Goal: Information Seeking & Learning: Compare options

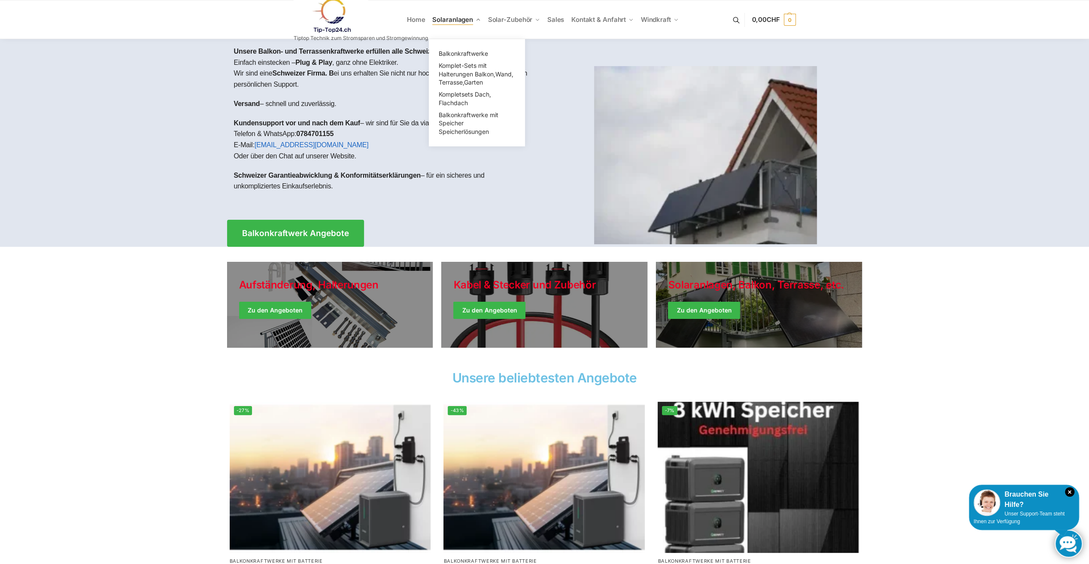
click at [445, 23] on span "Solaranlagen" at bounding box center [452, 19] width 41 height 8
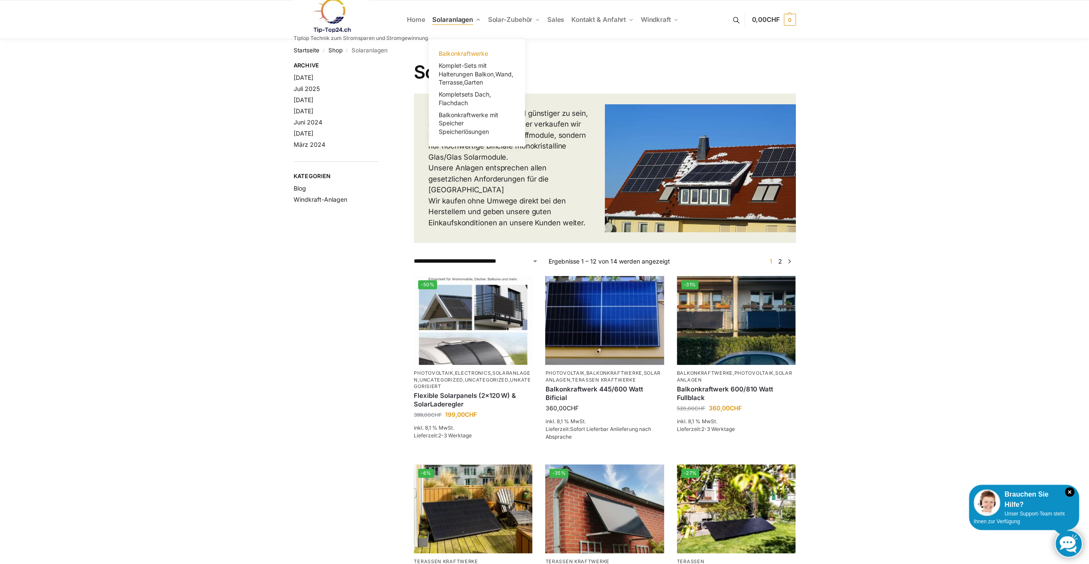
click at [463, 52] on span "Balkonkraftwerke" at bounding box center [463, 53] width 49 height 7
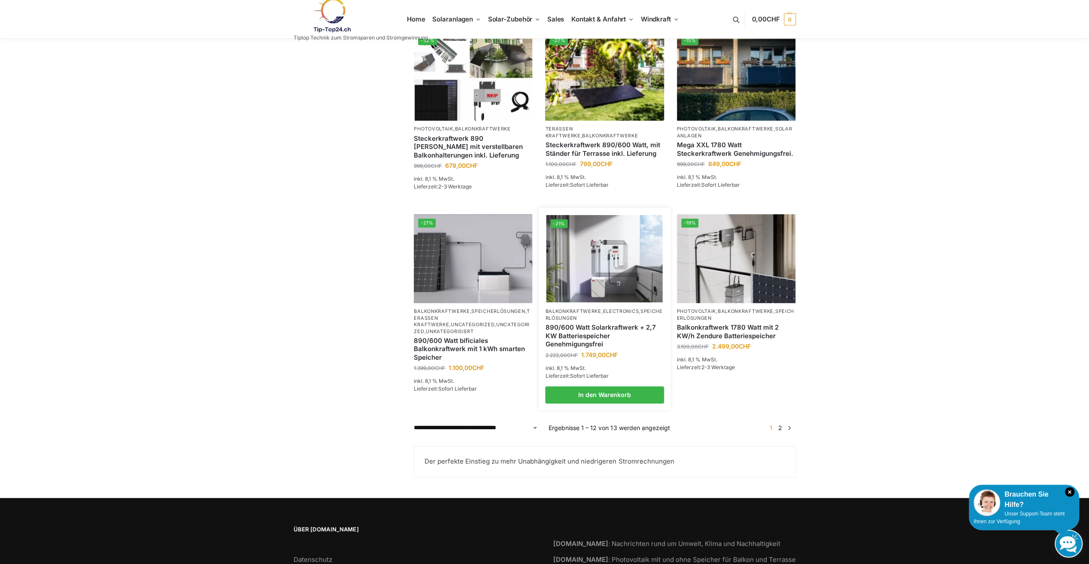
scroll to position [558, 0]
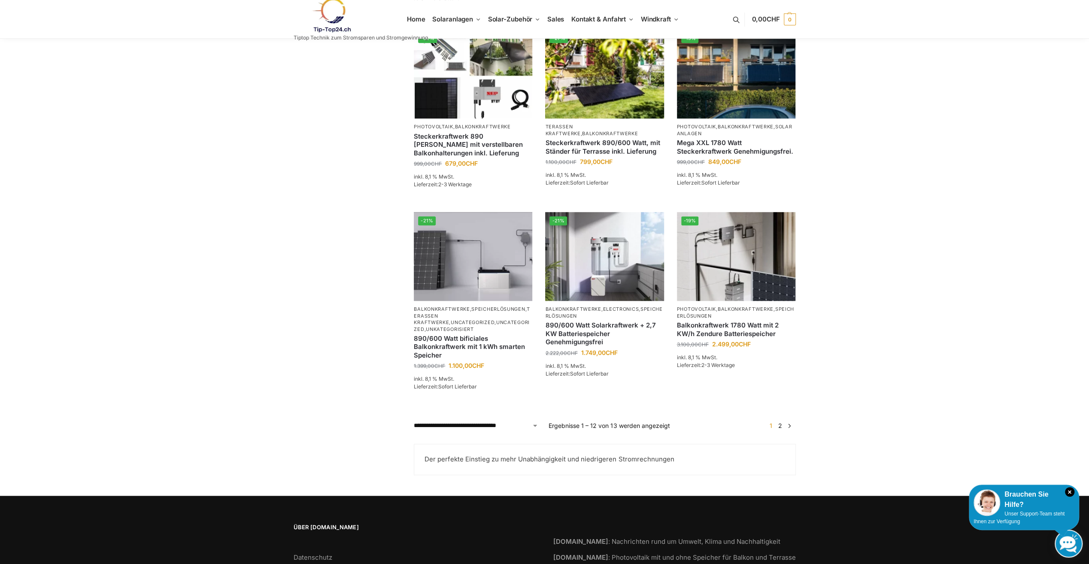
click at [783, 429] on link "2" at bounding box center [780, 425] width 8 height 7
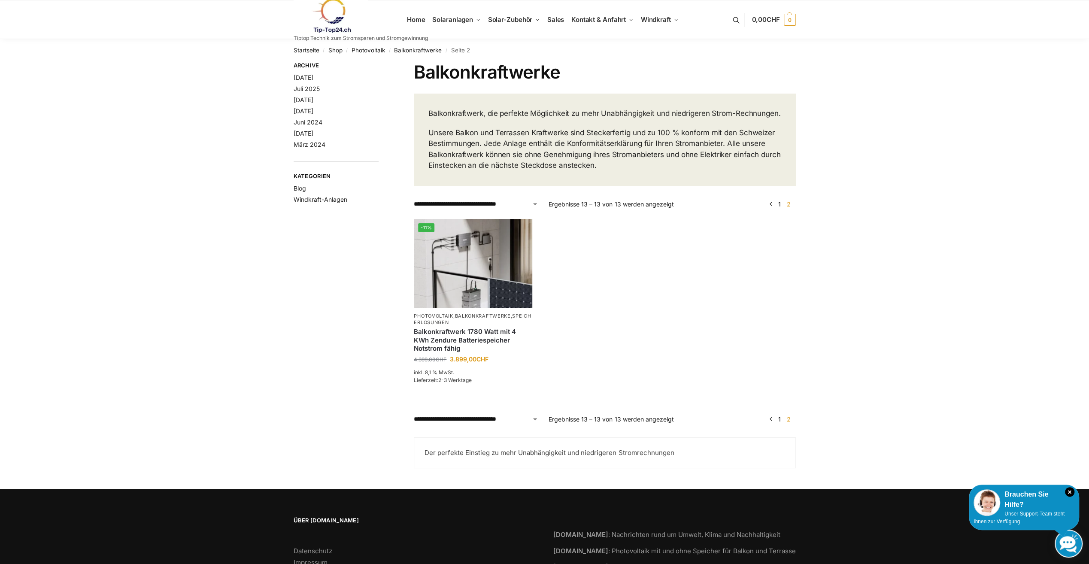
click at [781, 208] on link "1" at bounding box center [779, 204] width 7 height 7
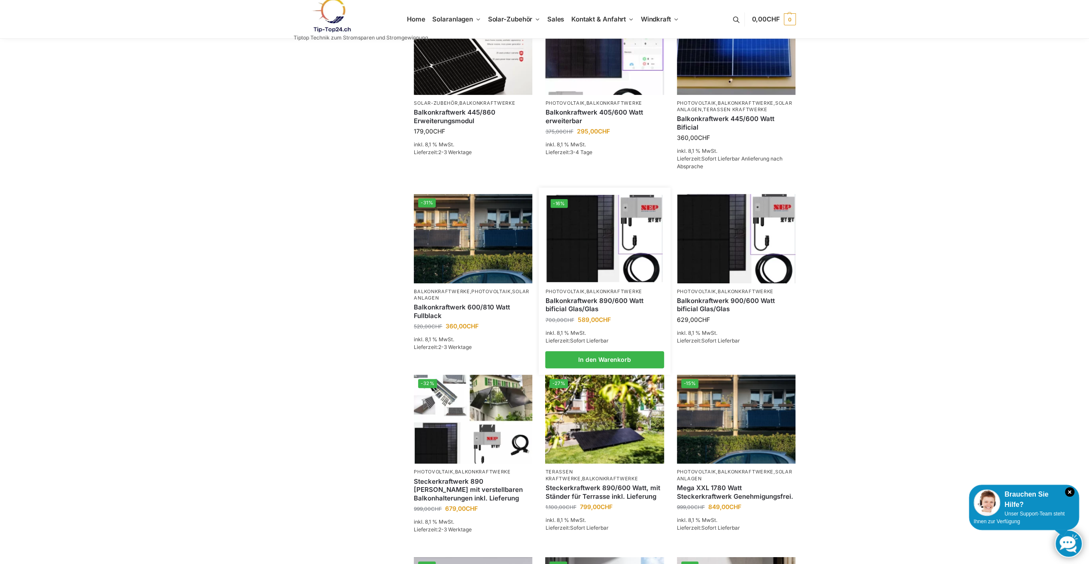
scroll to position [215, 0]
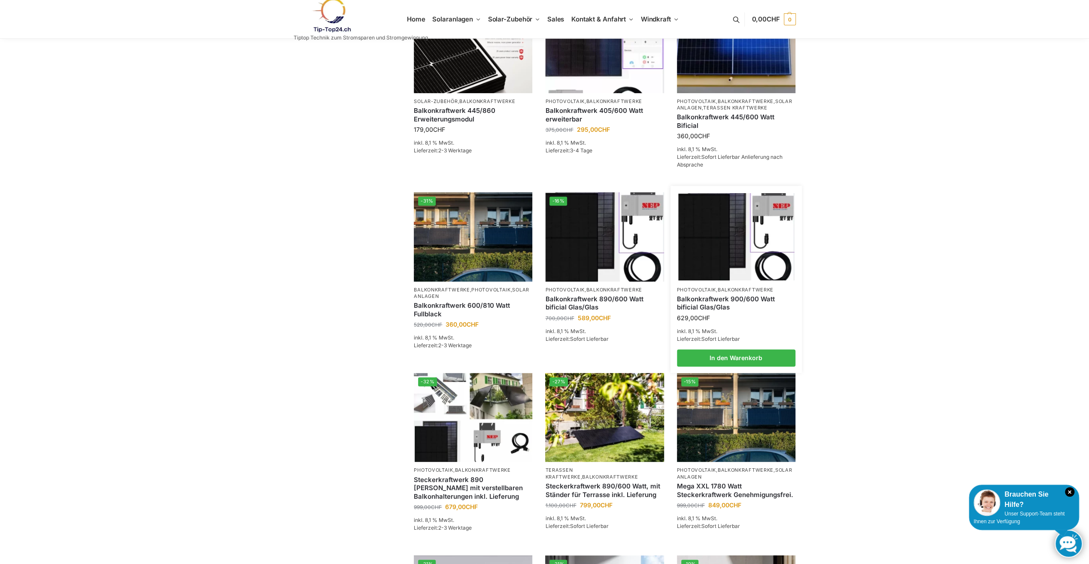
click at [755, 305] on div "Balkonkraftwerk 900/600 Watt bificial Glas/Glas" at bounding box center [736, 303] width 119 height 20
click at [751, 310] on link "Balkonkraftwerk 900/600 Watt bificial Glas/Glas" at bounding box center [736, 303] width 119 height 17
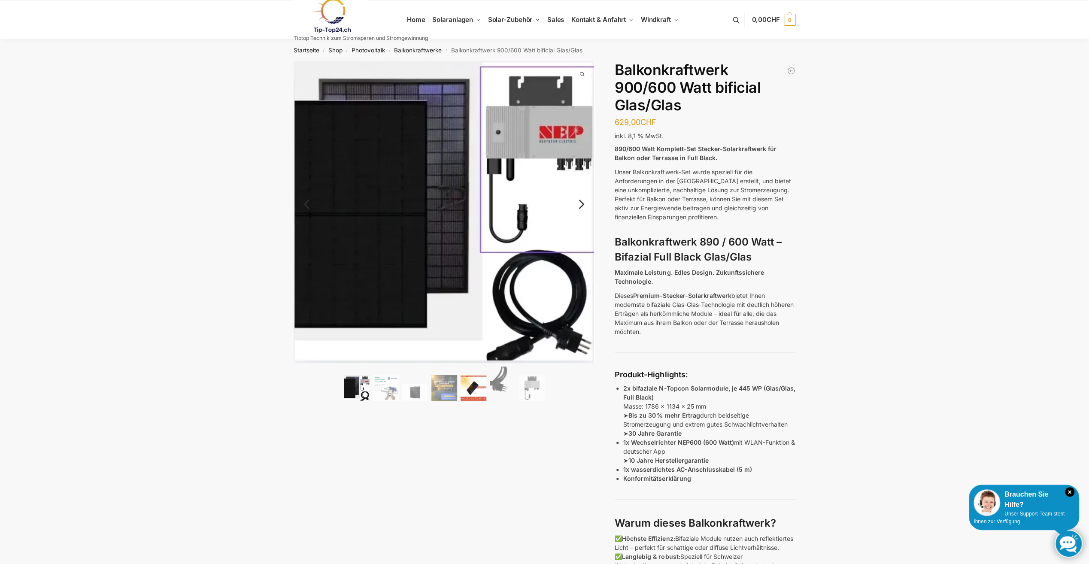
click at [477, 387] on img at bounding box center [474, 388] width 26 height 26
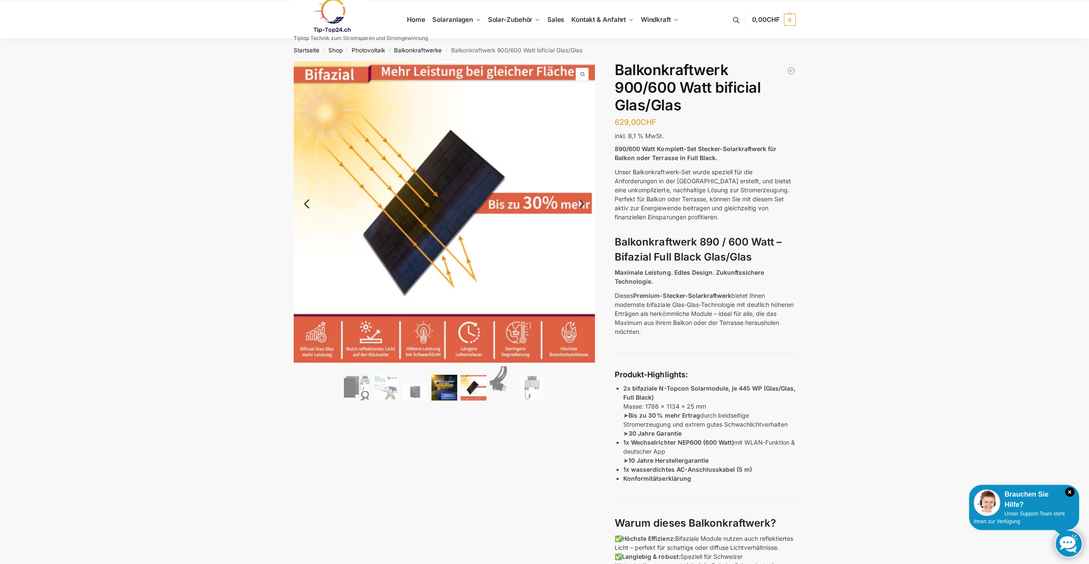
click at [433, 387] on img at bounding box center [445, 388] width 26 height 26
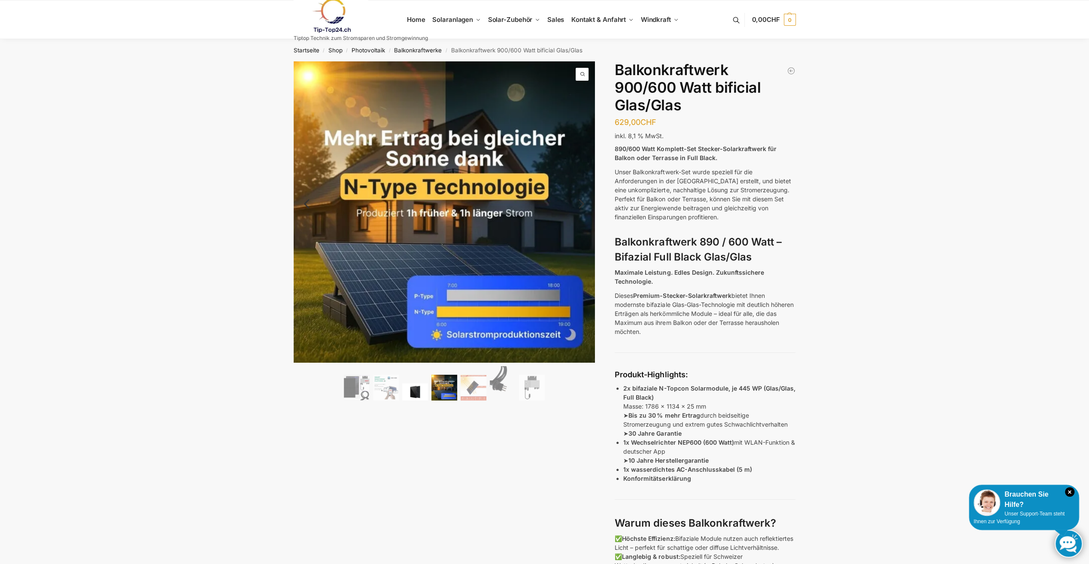
click at [414, 387] on img at bounding box center [415, 391] width 26 height 17
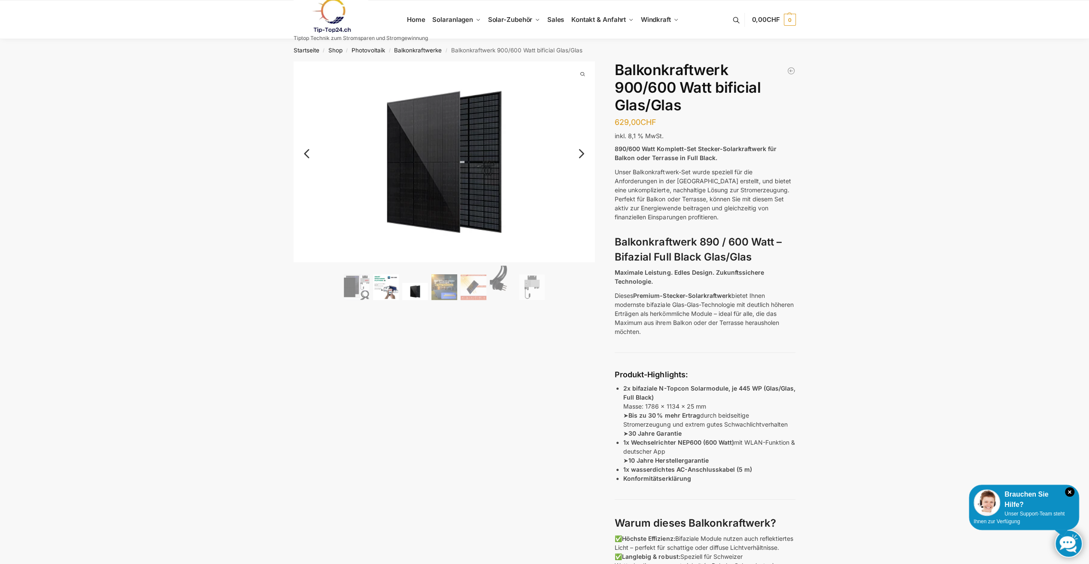
click at [391, 283] on img at bounding box center [386, 287] width 26 height 26
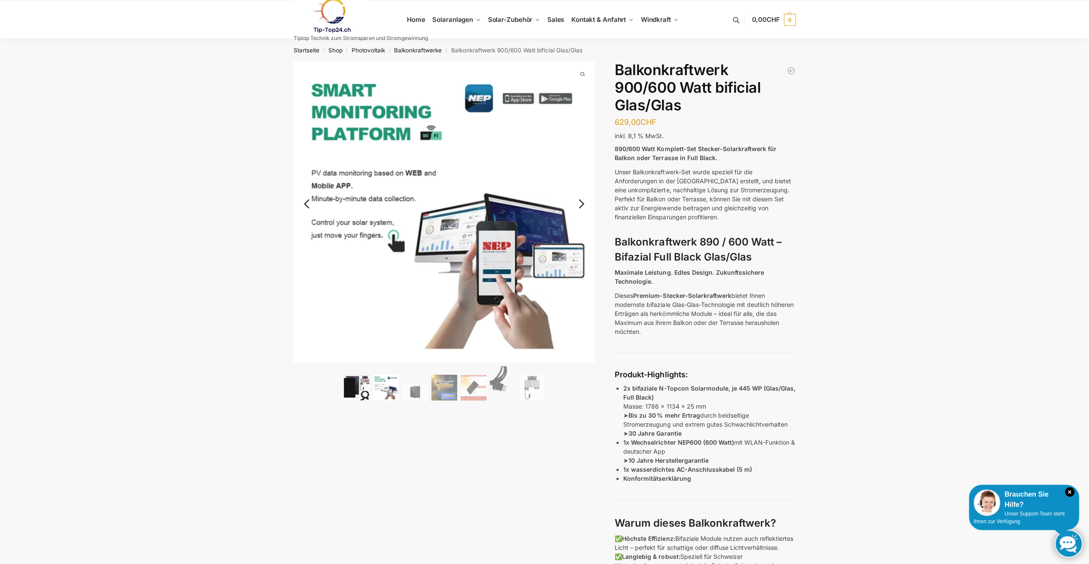
click at [352, 392] on img at bounding box center [357, 388] width 26 height 26
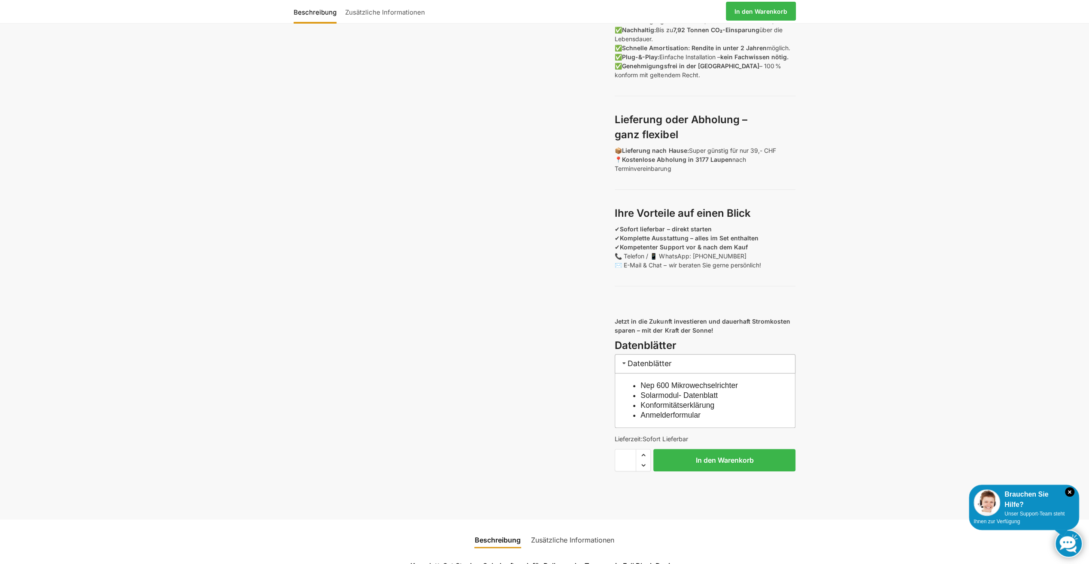
scroll to position [558, 0]
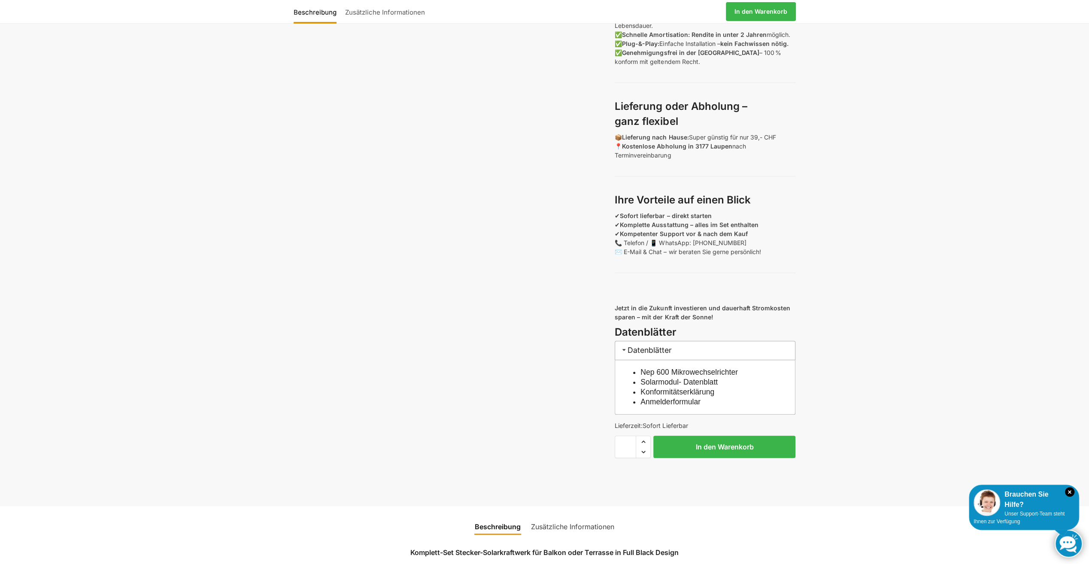
click at [738, 377] on link "Nep 600 Mikrowechselrichter" at bounding box center [689, 372] width 97 height 9
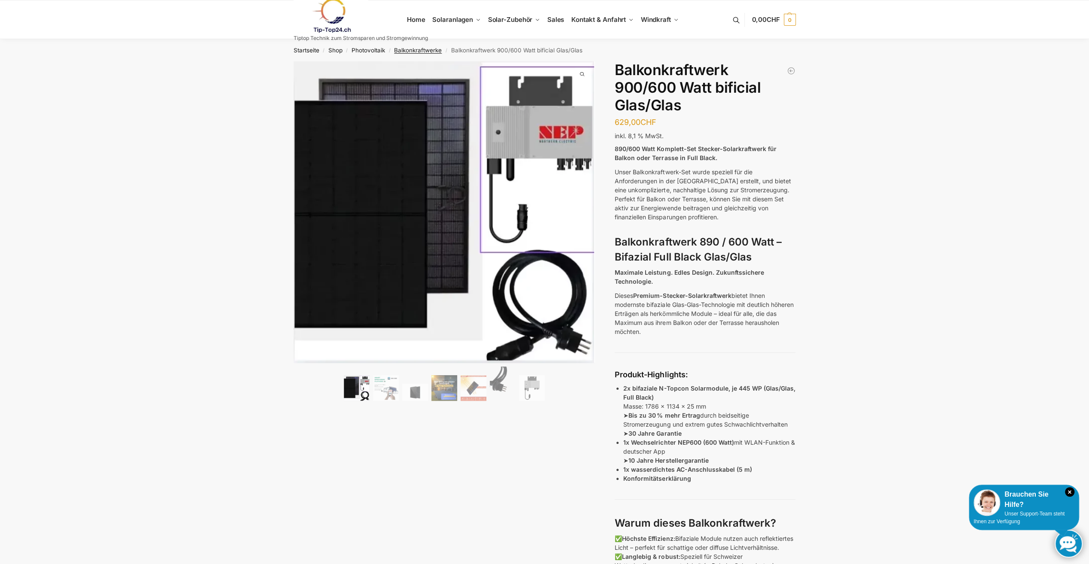
click at [404, 51] on link "Balkonkraftwerke" at bounding box center [418, 50] width 48 height 7
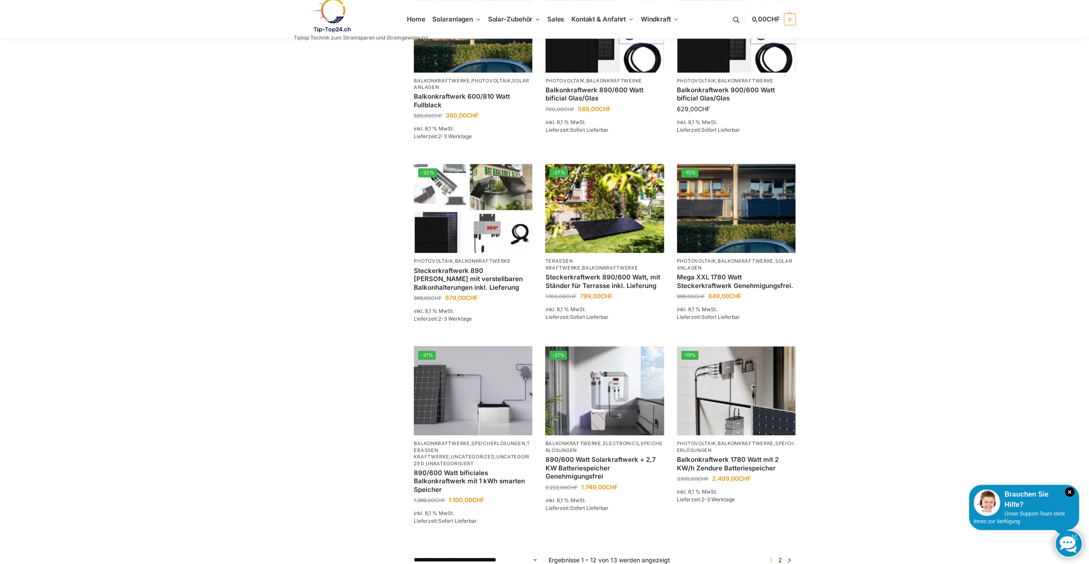
scroll to position [429, 0]
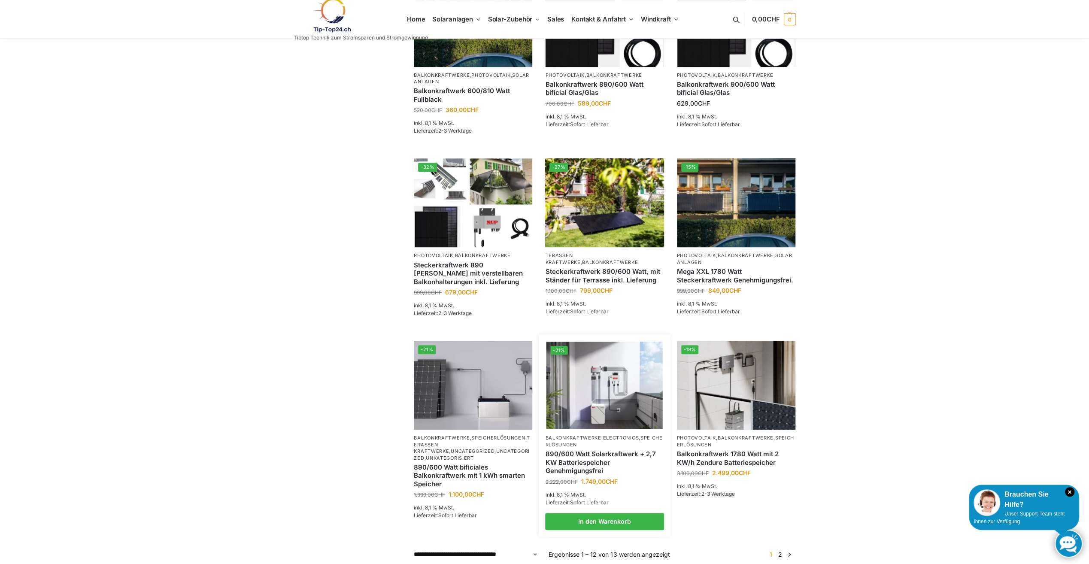
click at [624, 467] on link "890/600 Watt Solarkraftwerk + 2,7 KW Batteriespeicher Genehmigungsfrei" at bounding box center [604, 462] width 119 height 25
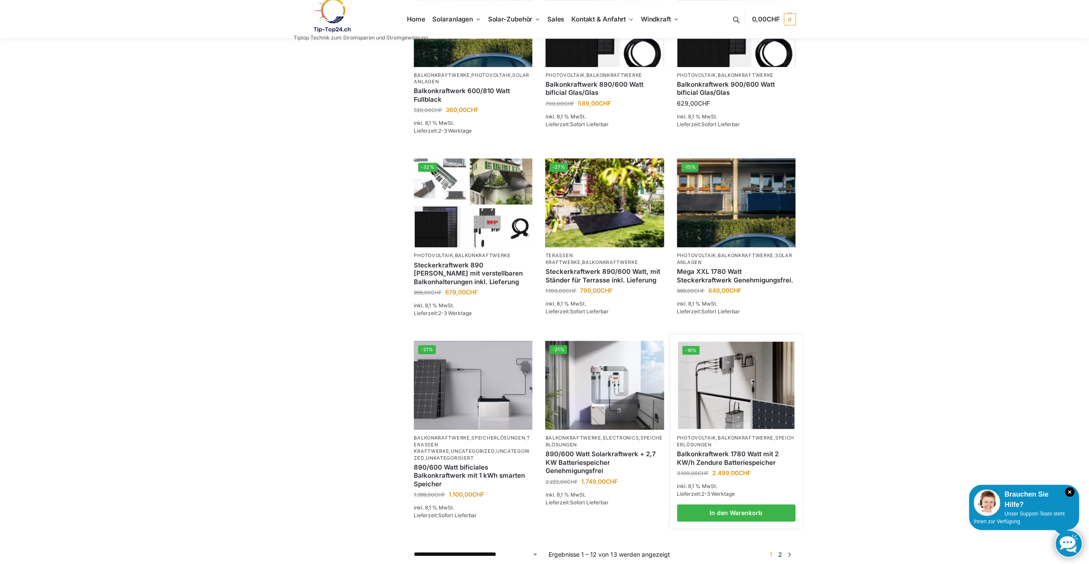
click at [754, 392] on img at bounding box center [736, 385] width 116 height 87
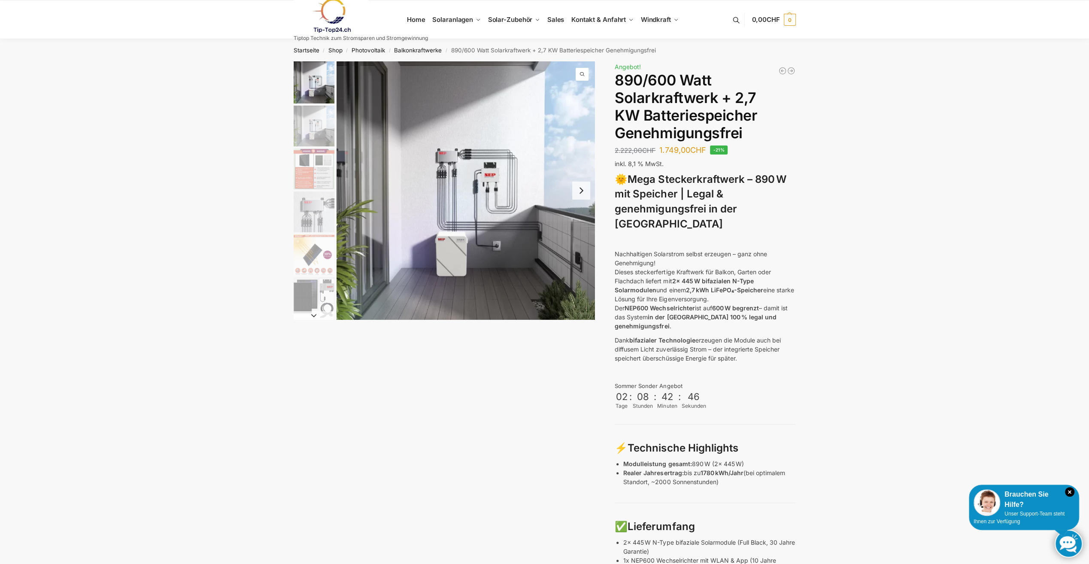
click at [450, 171] on img "1 / 12" at bounding box center [466, 190] width 258 height 258
click at [306, 117] on img "2 / 12" at bounding box center [314, 126] width 41 height 41
click at [310, 149] on img "3 / 12" at bounding box center [314, 169] width 41 height 41
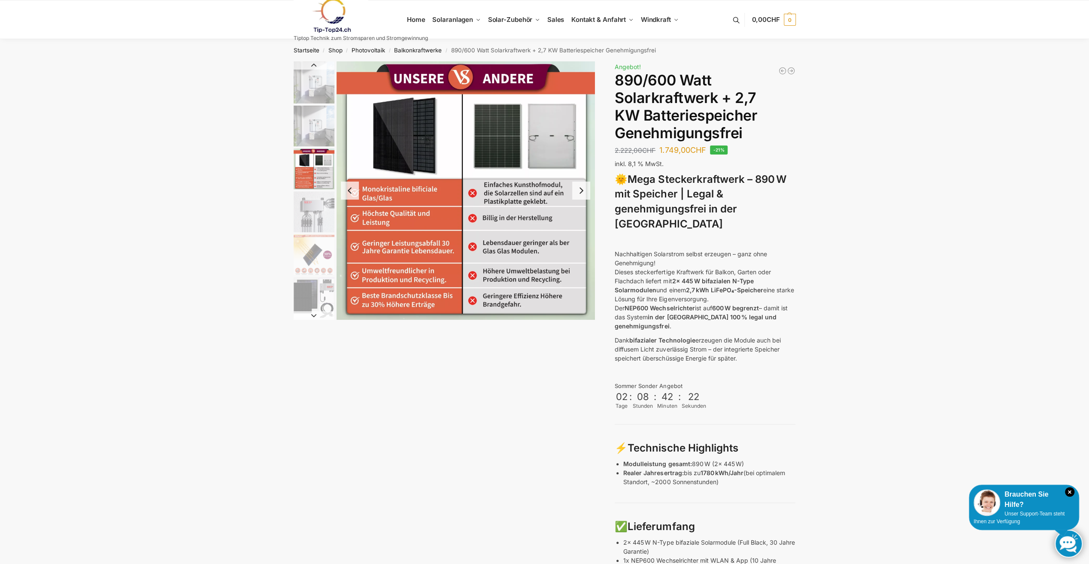
click at [318, 195] on img "4 / 12" at bounding box center [314, 212] width 41 height 41
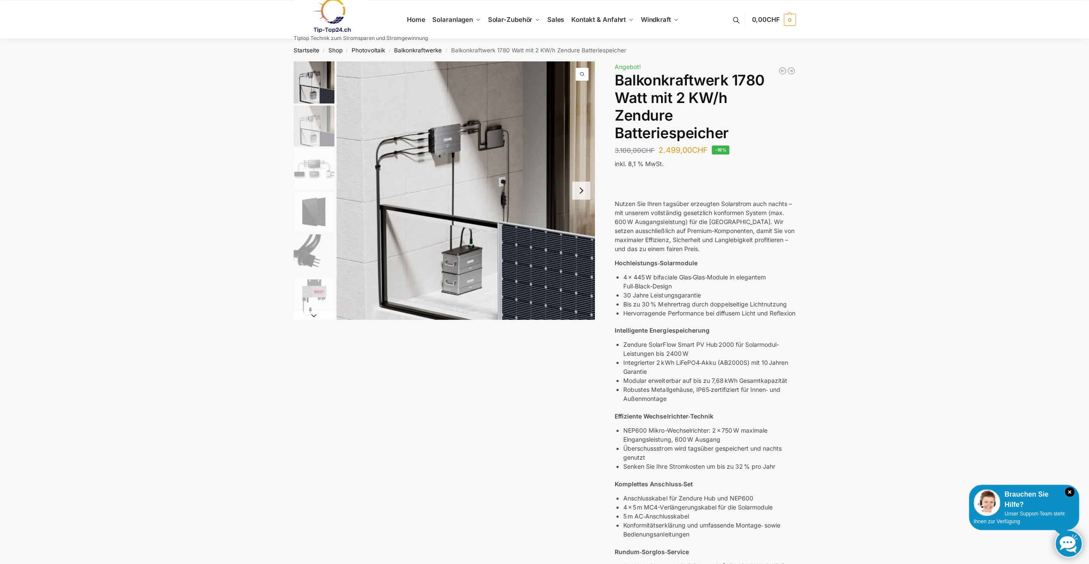
click at [320, 291] on img "6 / 7" at bounding box center [314, 297] width 41 height 41
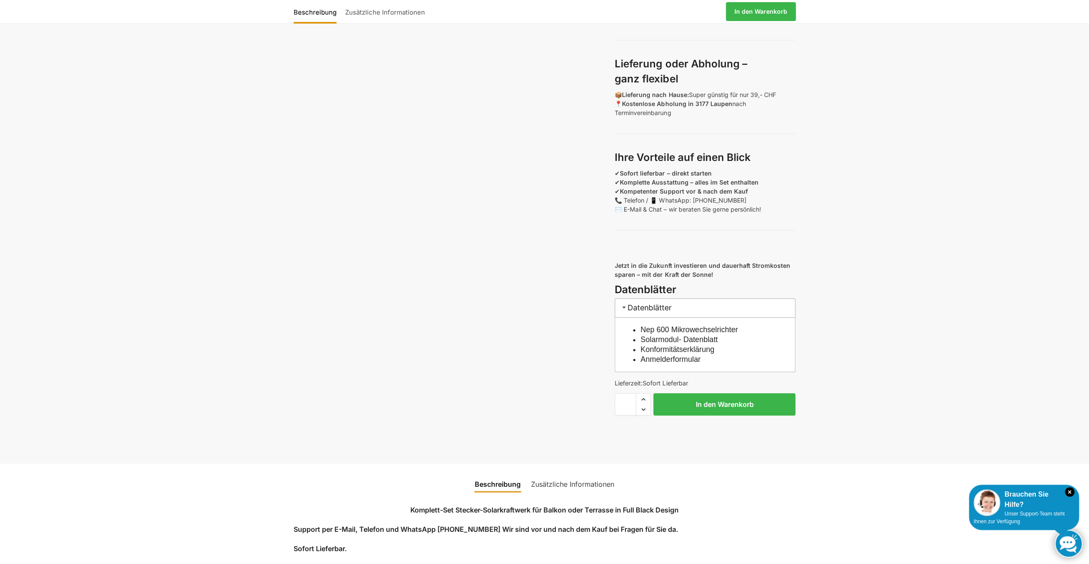
scroll to position [601, 0]
click at [717, 334] on link "Nep 600 Mikrowechselrichter" at bounding box center [689, 329] width 97 height 9
